Goal: Information Seeking & Learning: Check status

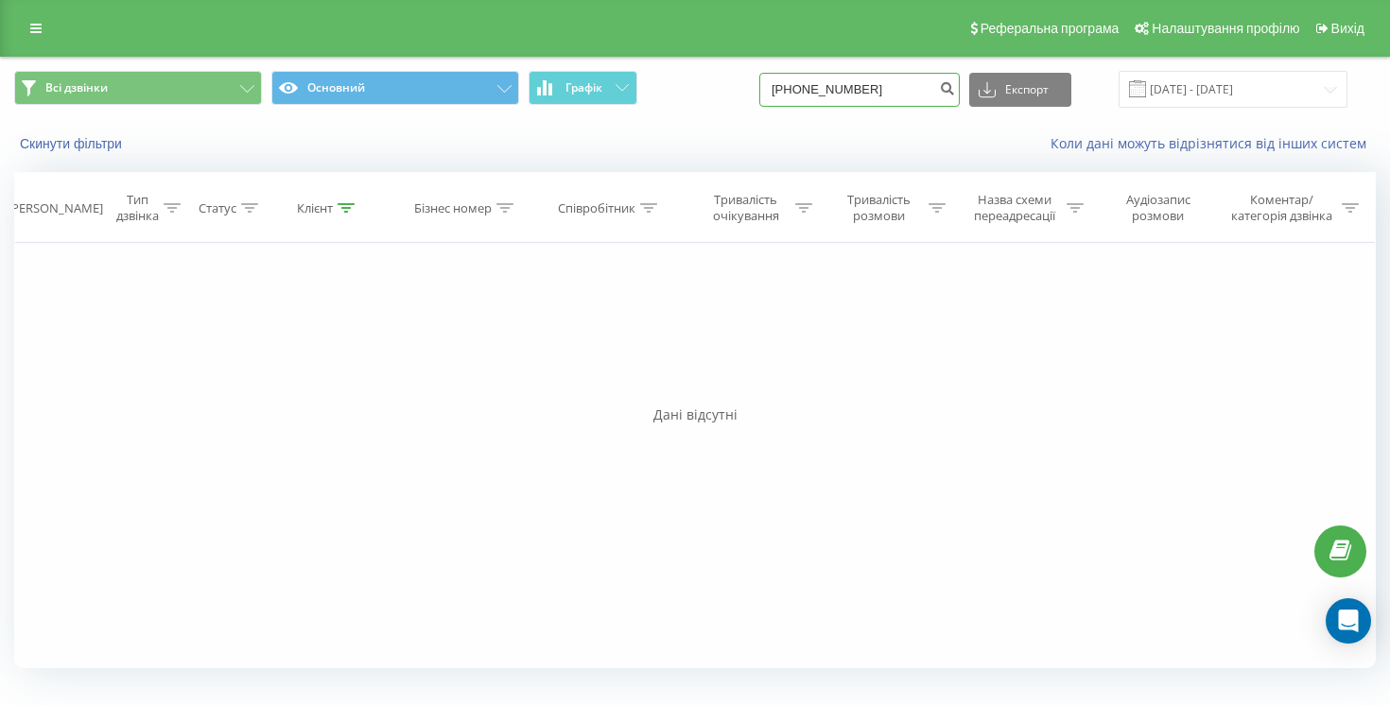
click at [928, 91] on input "+380665550013" at bounding box center [859, 90] width 200 height 34
paste input "380661751871"
type input "380661751871"
click at [37, 37] on link at bounding box center [36, 28] width 34 height 26
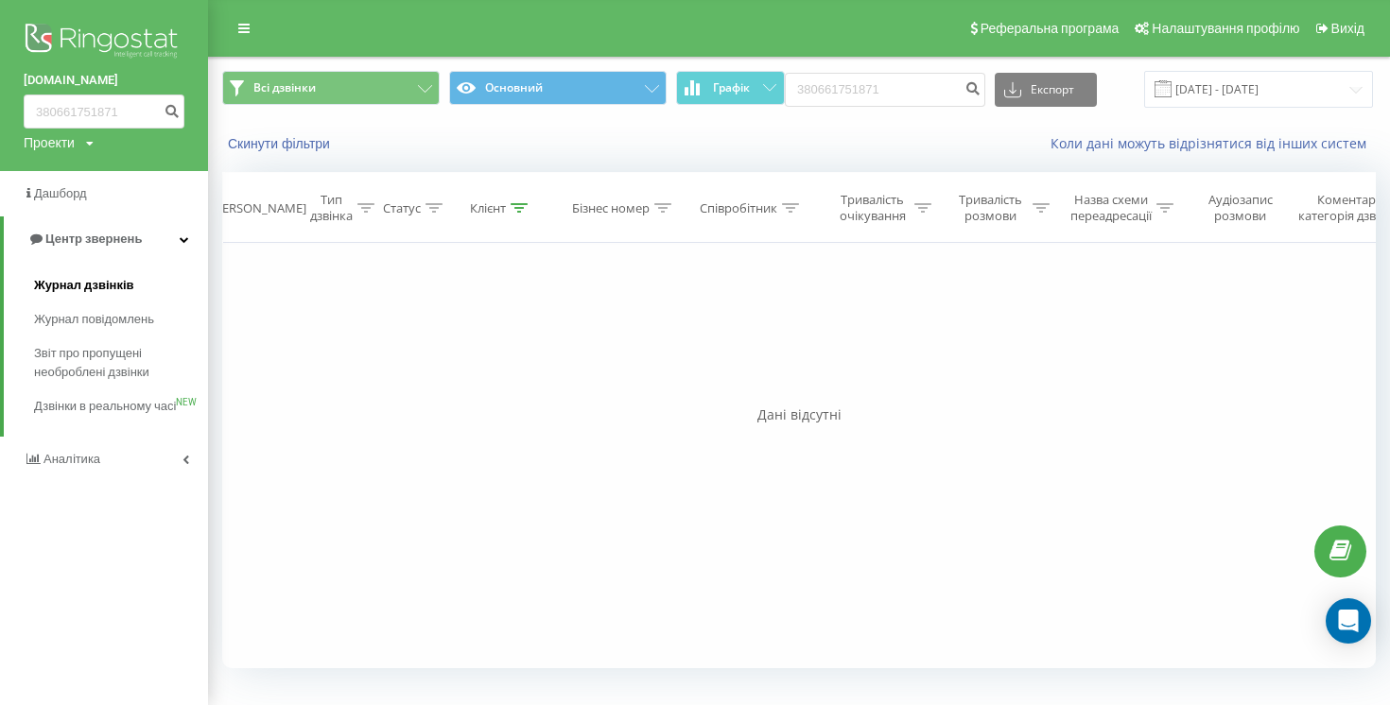
click at [93, 287] on span "Журнал дзвінків" at bounding box center [84, 285] width 100 height 19
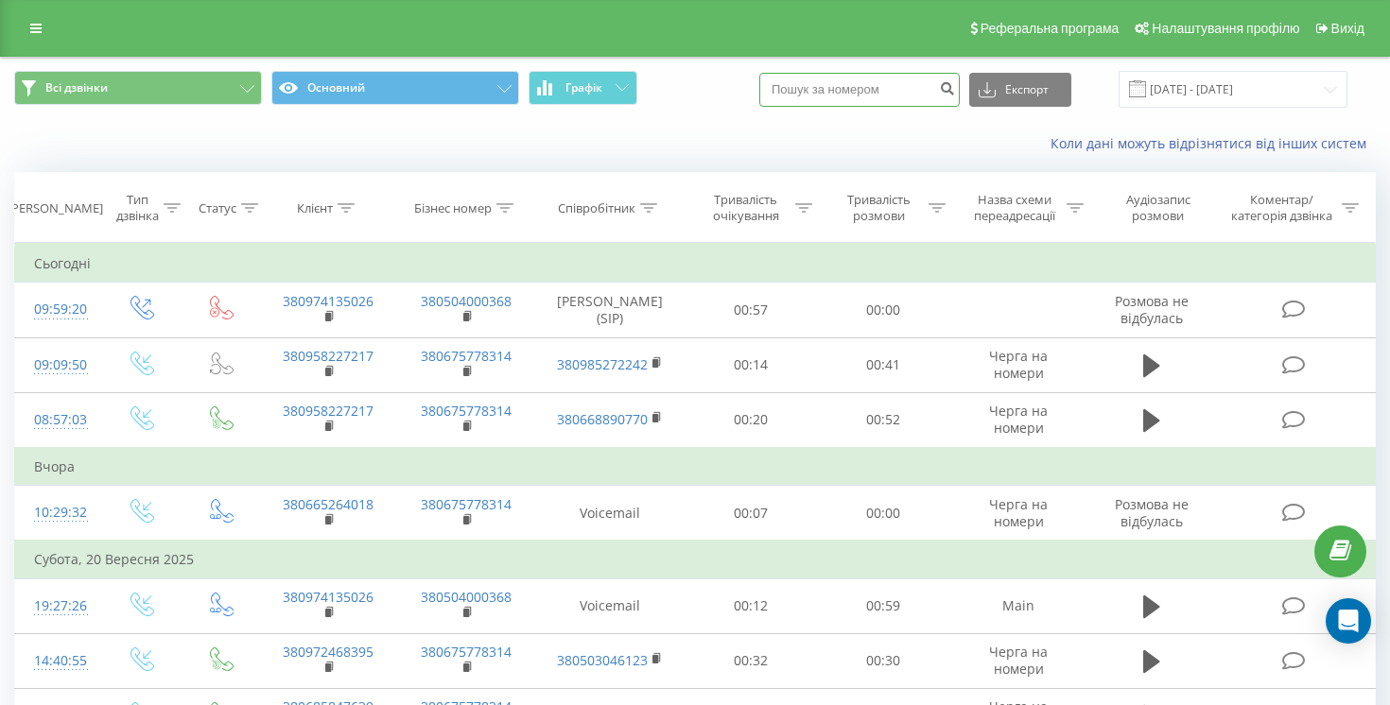
click at [842, 93] on input at bounding box center [859, 90] width 200 height 34
paste input "380686288984"
type input "380686288984"
